Goal: Task Accomplishment & Management: Manage account settings

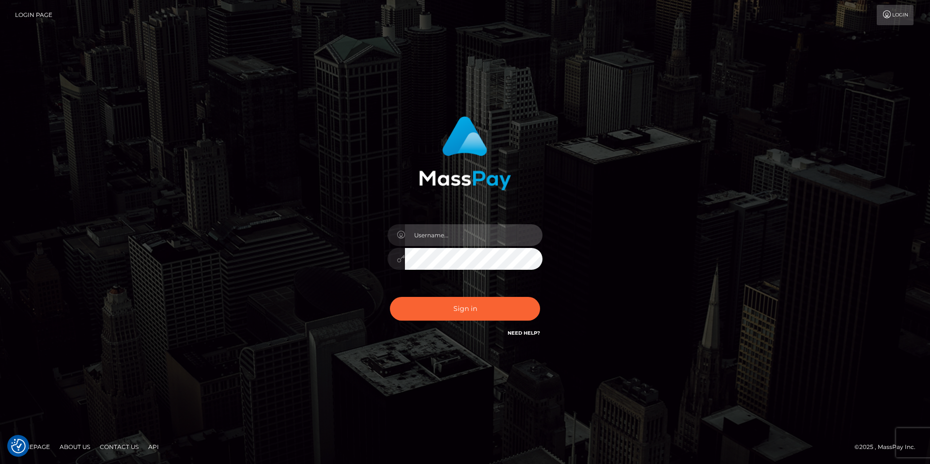
click at [437, 242] on input "text" at bounding box center [474, 235] width 138 height 22
type input "[DOMAIN_NAME]"
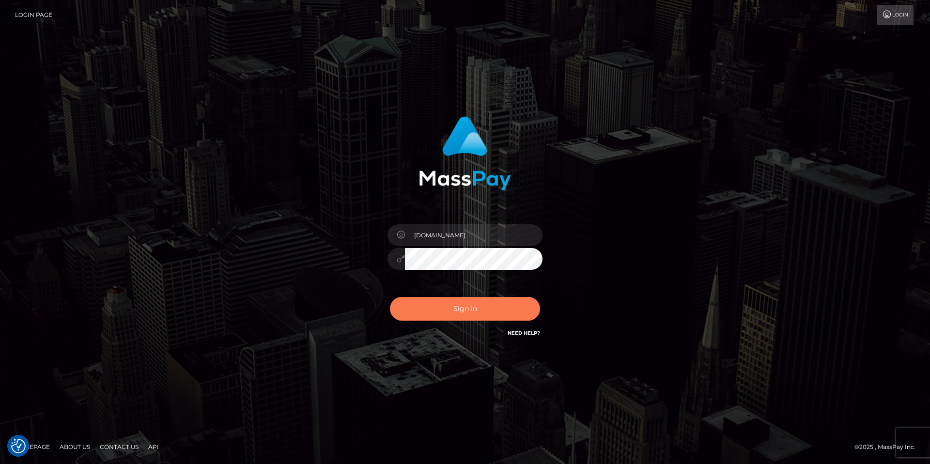
click at [472, 311] on button "Sign in" at bounding box center [465, 309] width 150 height 24
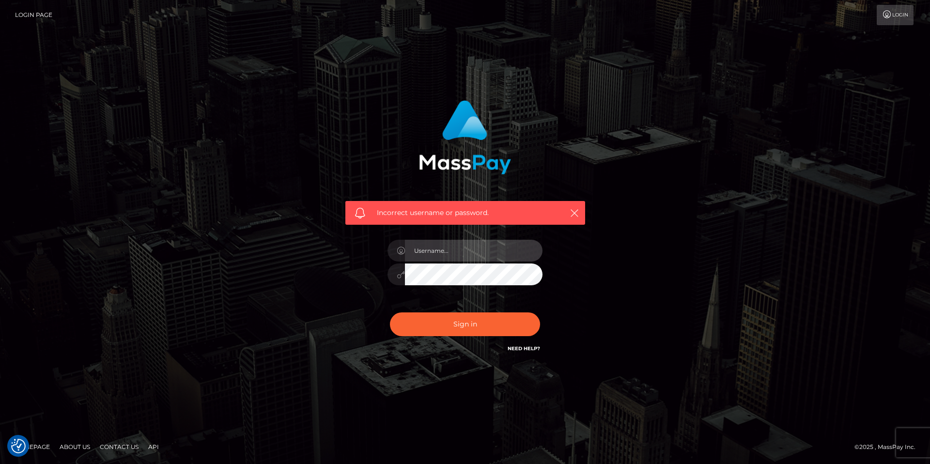
click at [449, 248] on input "text" at bounding box center [474, 251] width 138 height 22
type input "[DOMAIN_NAME]"
click at [459, 353] on div "Incorrect username or password. [DOMAIN_NAME]" at bounding box center [465, 227] width 254 height 269
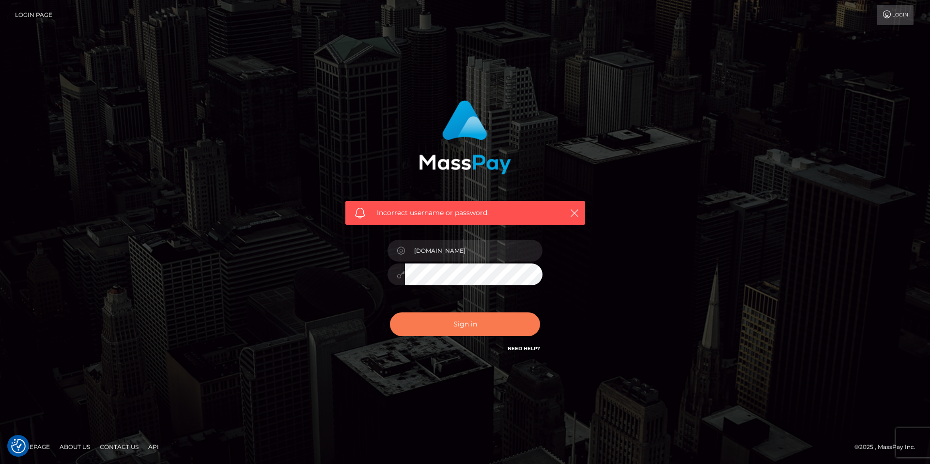
click at [459, 324] on button "Sign in" at bounding box center [465, 324] width 150 height 24
click at [575, 214] on icon "button" at bounding box center [575, 213] width 10 height 10
